Goal: Check status

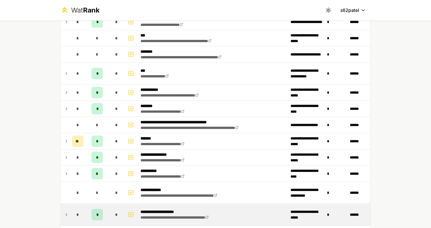
scroll to position [328, 0]
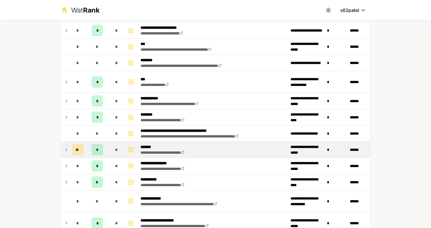
click at [104, 148] on td "*" at bounding box center [97, 150] width 23 height 16
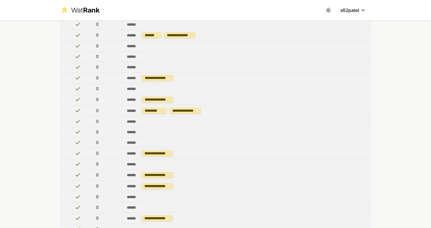
scroll to position [370, 0]
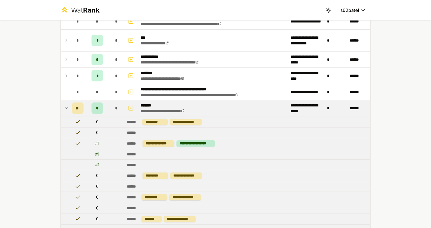
click at [69, 107] on td at bounding box center [65, 108] width 9 height 16
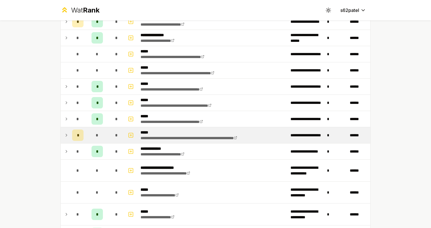
scroll to position [124, 0]
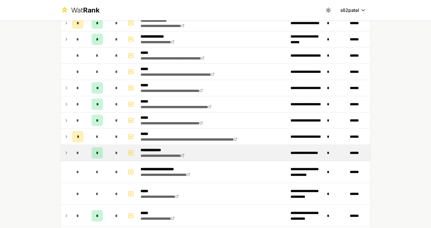
click at [75, 153] on div "*" at bounding box center [77, 152] width 11 height 11
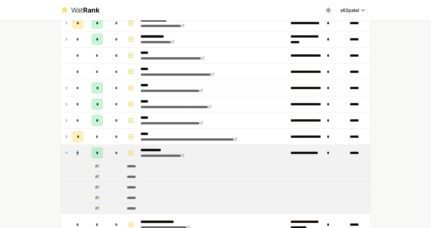
click at [75, 153] on div "*" at bounding box center [77, 152] width 11 height 11
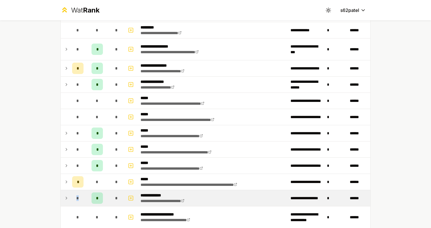
scroll to position [63, 0]
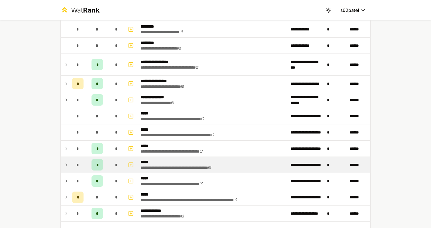
click at [73, 170] on div "*" at bounding box center [77, 164] width 11 height 11
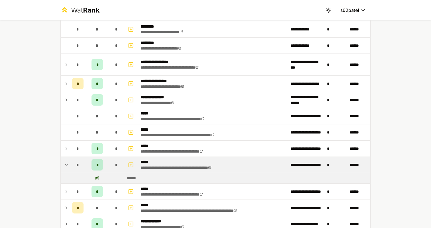
click at [72, 168] on div "*" at bounding box center [77, 164] width 11 height 11
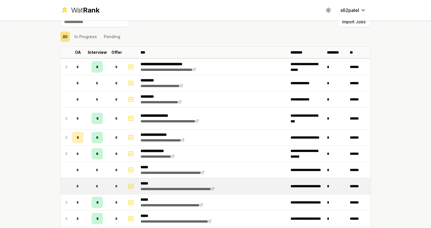
scroll to position [7, 0]
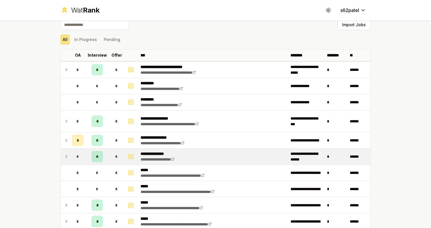
click at [70, 161] on td "*" at bounding box center [78, 157] width 16 height 16
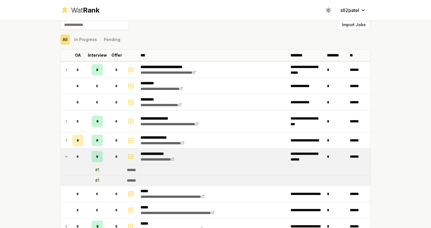
click at [70, 161] on td "*" at bounding box center [78, 157] width 16 height 16
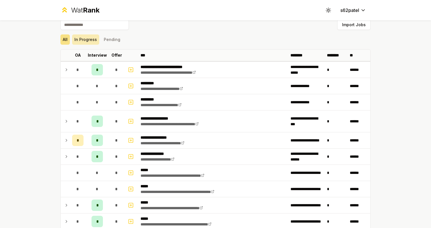
click at [92, 41] on button "In Progress" at bounding box center [85, 39] width 27 height 10
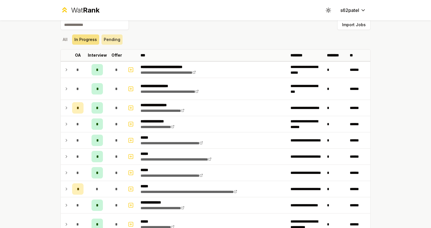
click at [105, 41] on button "Pending" at bounding box center [111, 39] width 21 height 10
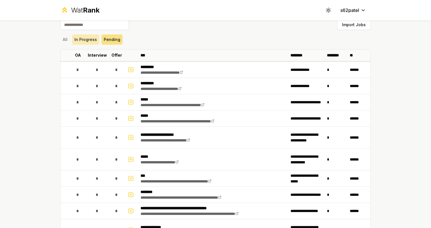
click at [84, 41] on button "In Progress" at bounding box center [85, 39] width 27 height 10
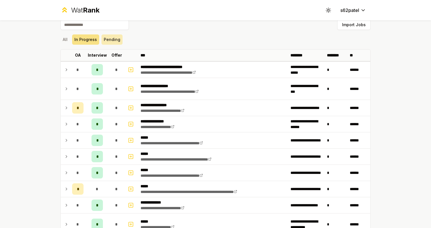
click at [104, 41] on button "Pending" at bounding box center [111, 39] width 21 height 10
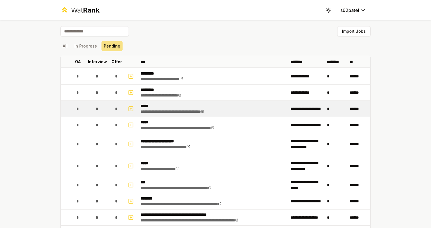
scroll to position [0, 0]
